Goal: Transaction & Acquisition: Purchase product/service

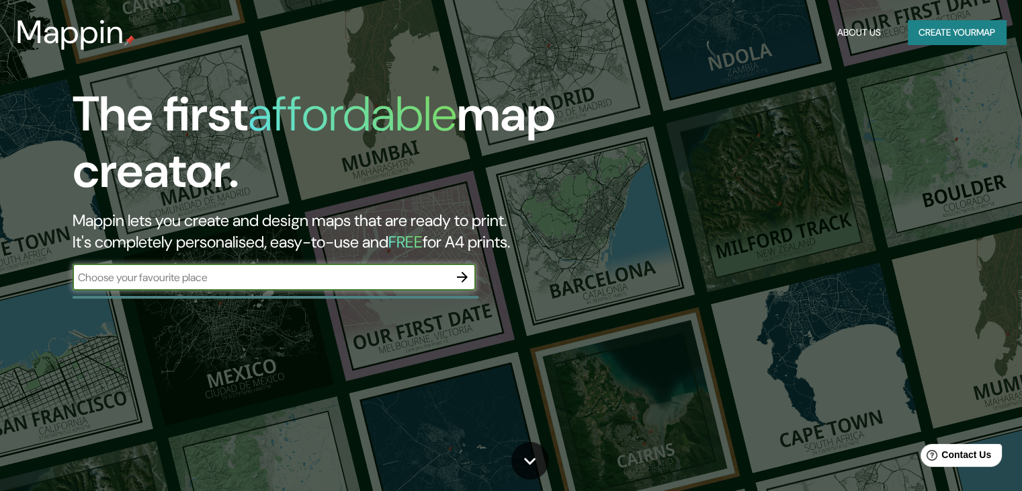
click at [924, 31] on button "Create your map" at bounding box center [957, 32] width 98 height 25
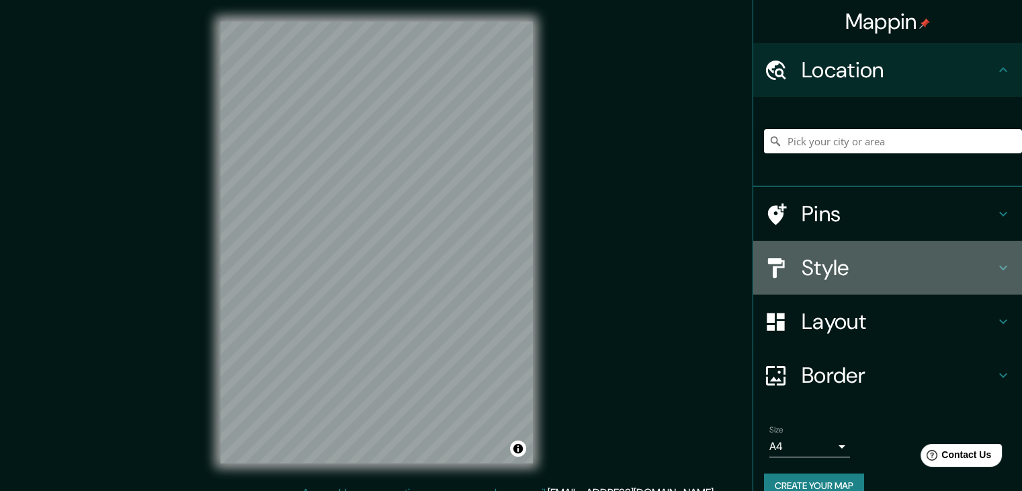
click at [816, 261] on h4 "Style" at bounding box center [899, 267] width 194 height 27
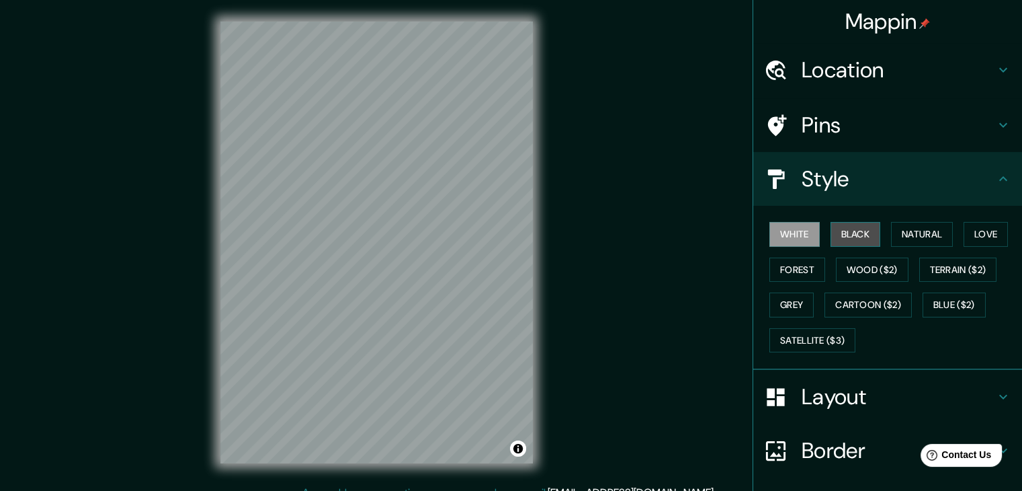
click at [836, 237] on button "Black" at bounding box center [856, 234] width 50 height 25
click at [776, 237] on button "White" at bounding box center [795, 234] width 50 height 25
click at [928, 236] on button "Natural" at bounding box center [922, 234] width 62 height 25
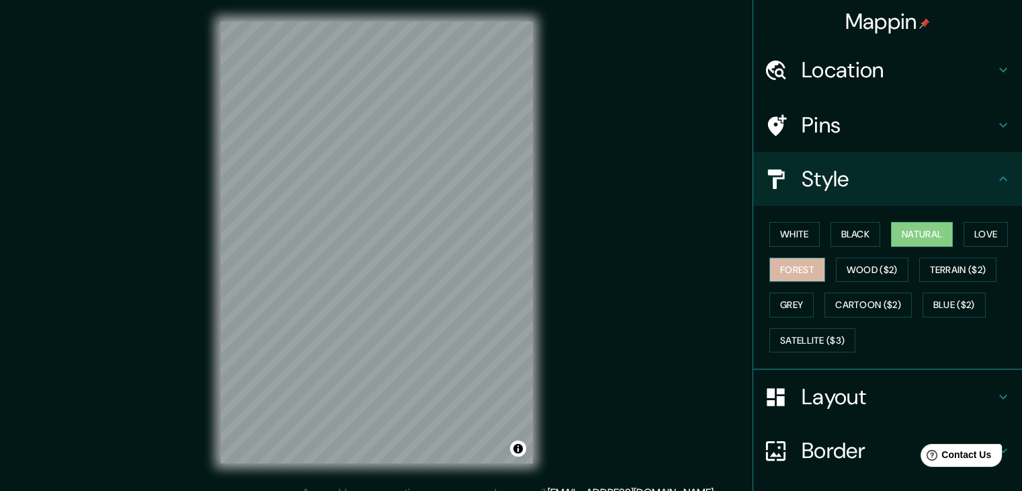
click at [791, 276] on button "Forest" at bounding box center [798, 269] width 56 height 25
click at [914, 241] on button "Natural" at bounding box center [922, 234] width 62 height 25
click at [981, 229] on button "Love" at bounding box center [986, 234] width 44 height 25
click at [792, 273] on button "Forest" at bounding box center [798, 269] width 56 height 25
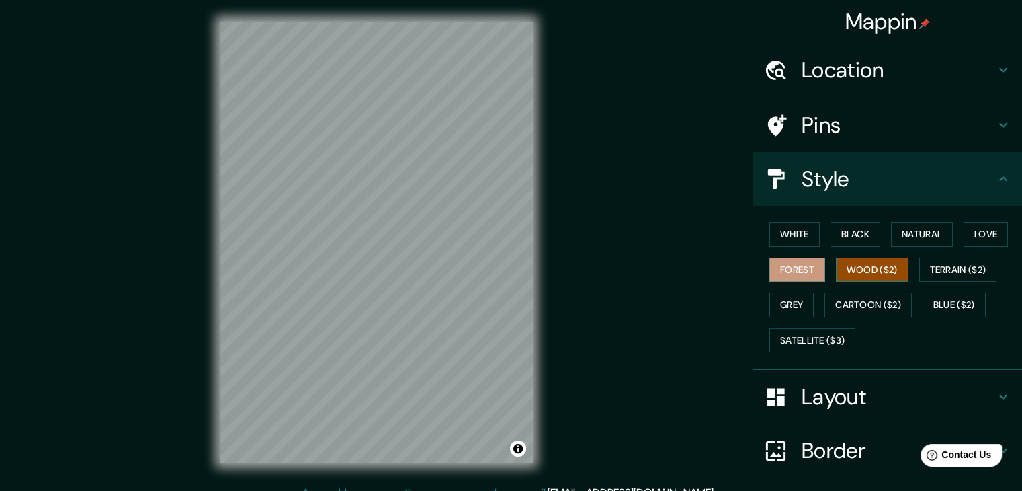
click at [880, 274] on button "Wood ($2)" at bounding box center [872, 269] width 73 height 25
click at [916, 235] on button "Natural" at bounding box center [922, 234] width 62 height 25
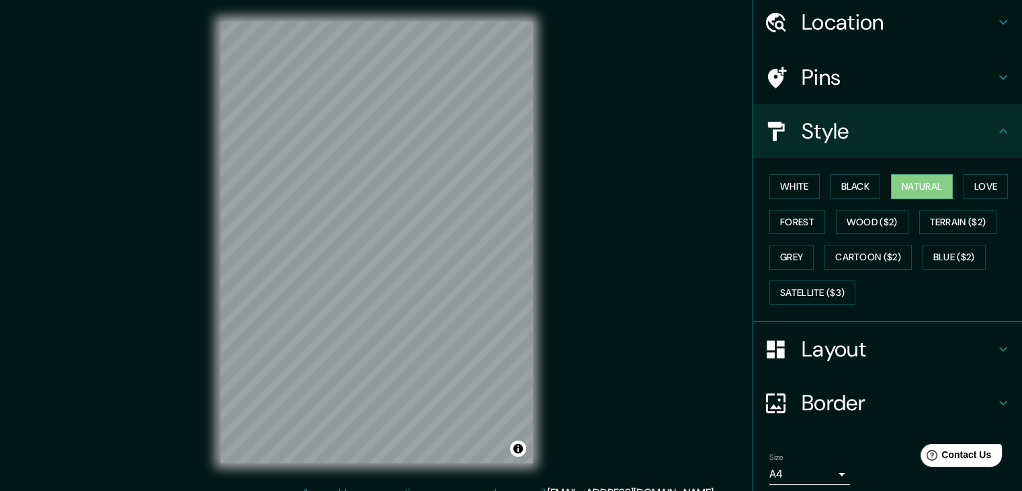
scroll to position [97, 0]
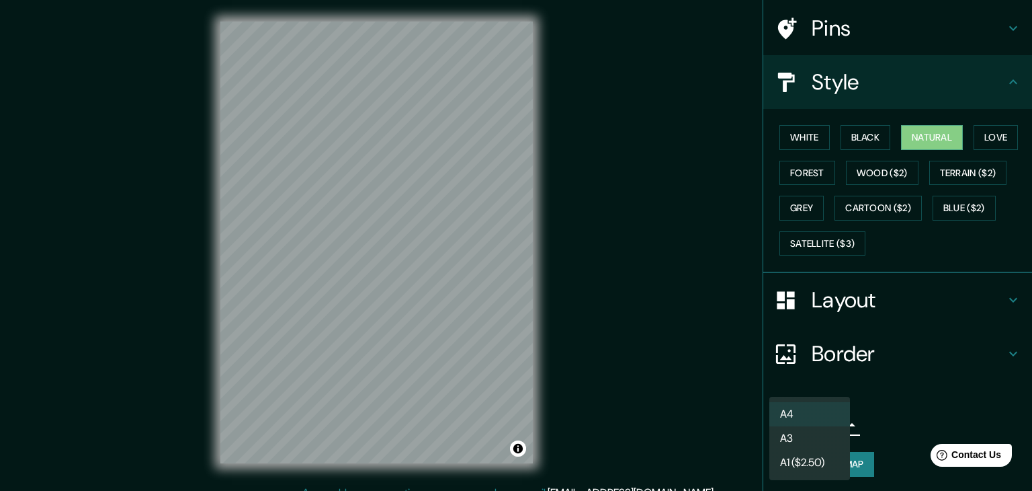
click at [835, 428] on body "Mappin Location Pins Style White Black Natural Love Forest Wood ($2) Terrain ($…" at bounding box center [516, 245] width 1032 height 491
click at [876, 423] on div at bounding box center [516, 245] width 1032 height 491
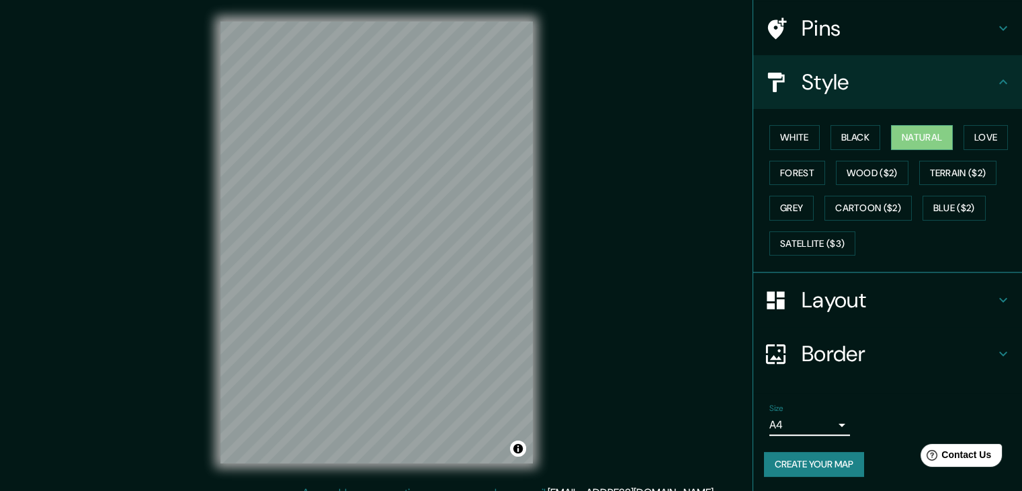
click at [850, 302] on h4 "Layout" at bounding box center [899, 299] width 194 height 27
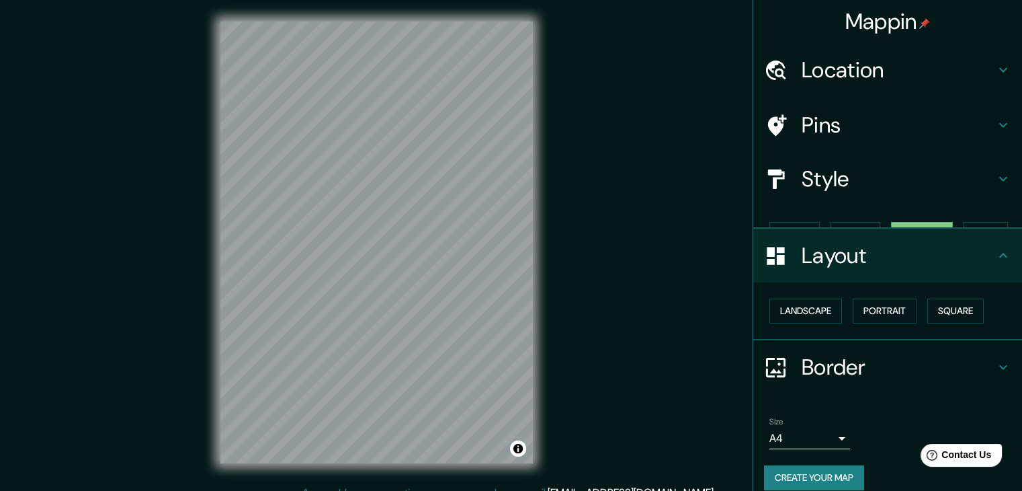
scroll to position [0, 0]
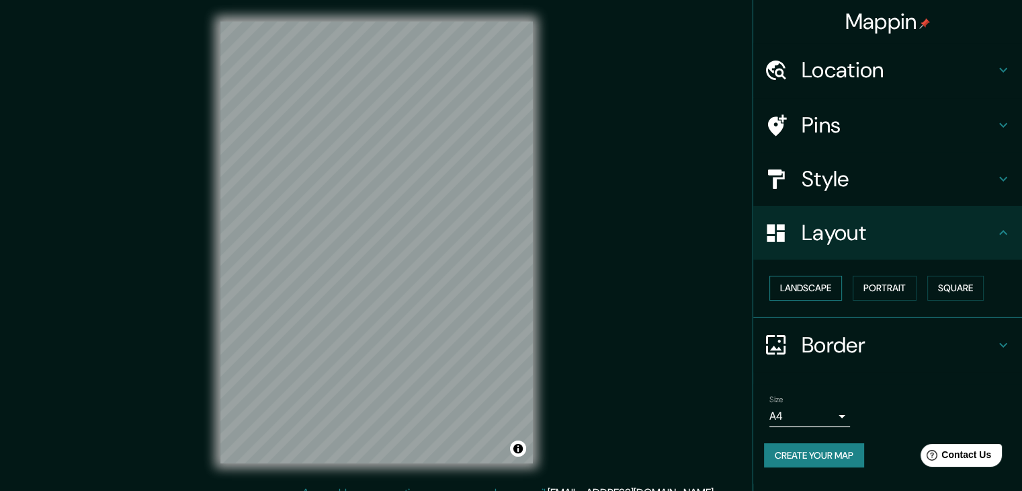
click at [836, 288] on button "Landscape" at bounding box center [806, 288] width 73 height 25
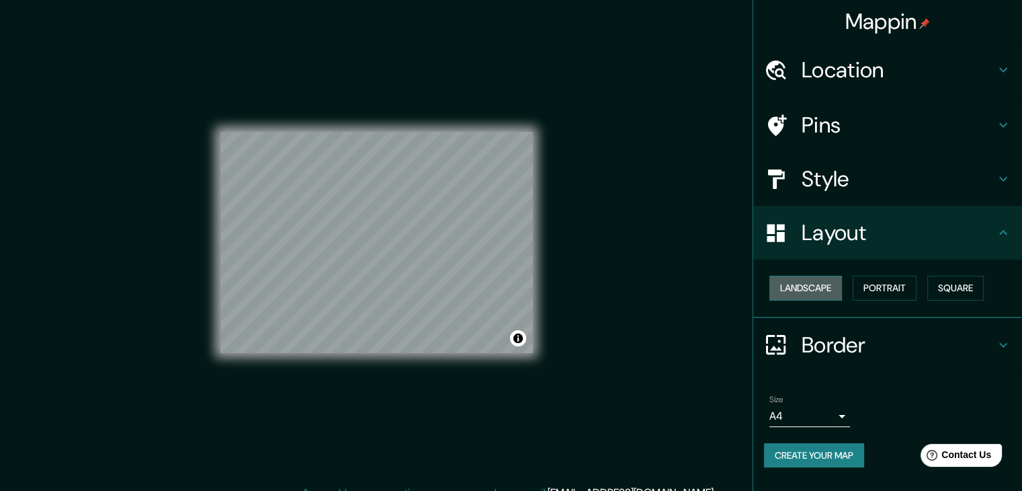
click at [836, 288] on button "Landscape" at bounding box center [806, 288] width 73 height 25
click at [890, 290] on button "Portrait" at bounding box center [885, 288] width 64 height 25
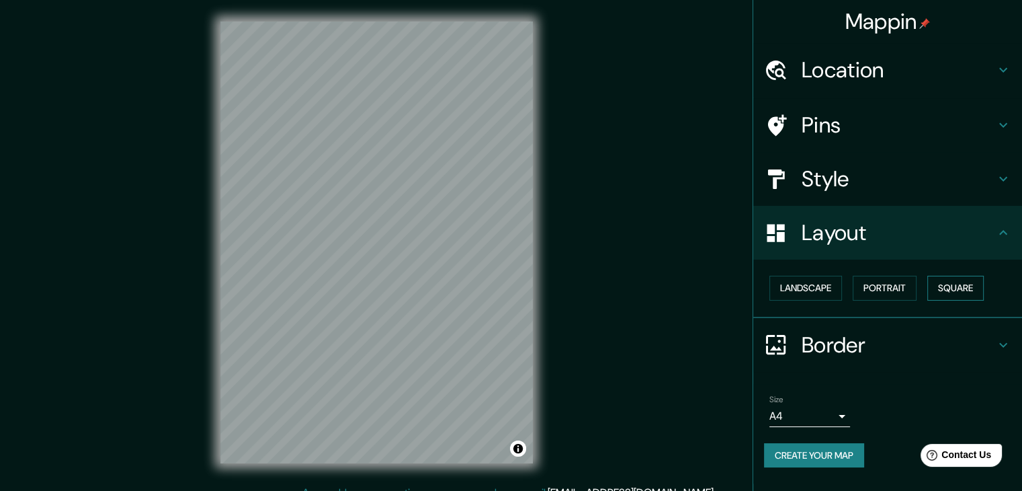
click at [965, 280] on button "Square" at bounding box center [955, 288] width 56 height 25
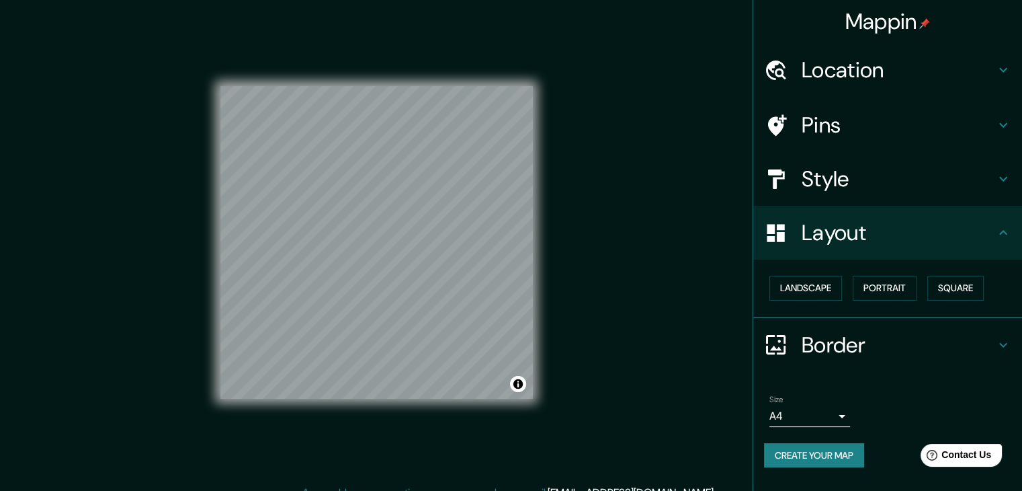
click at [828, 458] on button "Create your map" at bounding box center [814, 455] width 100 height 25
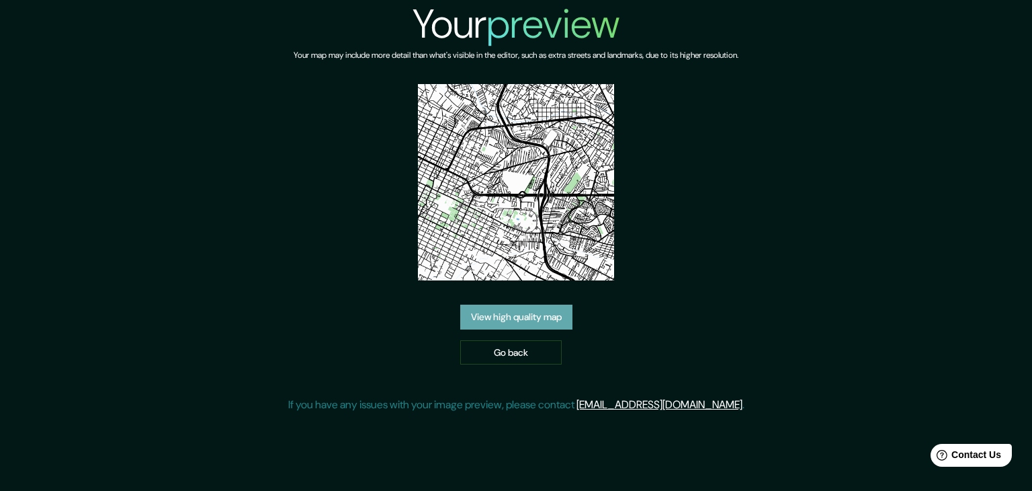
click at [543, 304] on link "View high quality map" at bounding box center [516, 316] width 112 height 25
